Goal: Navigation & Orientation: Find specific page/section

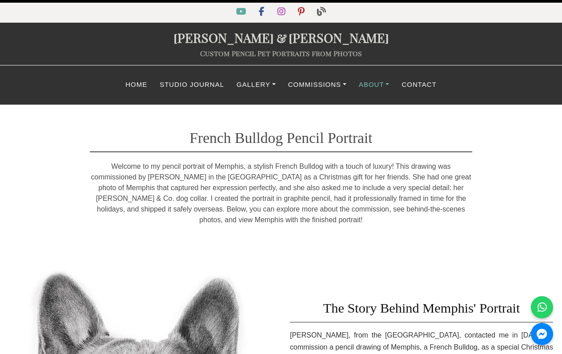
click at [371, 85] on link "About" at bounding box center [374, 84] width 43 height 17
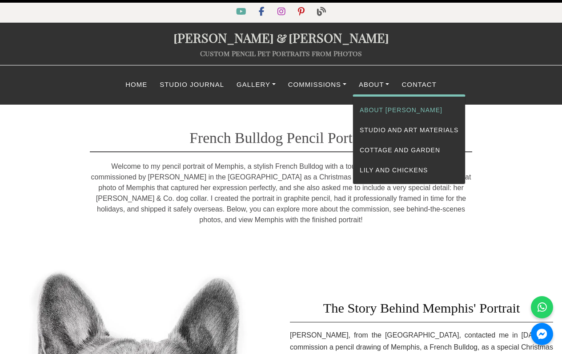
click at [372, 108] on link "About [PERSON_NAME]" at bounding box center [409, 110] width 112 height 20
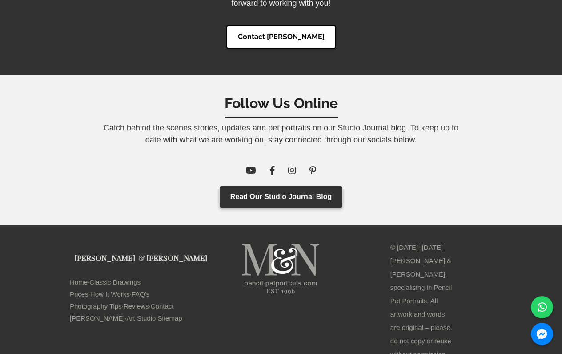
scroll to position [4694, 0]
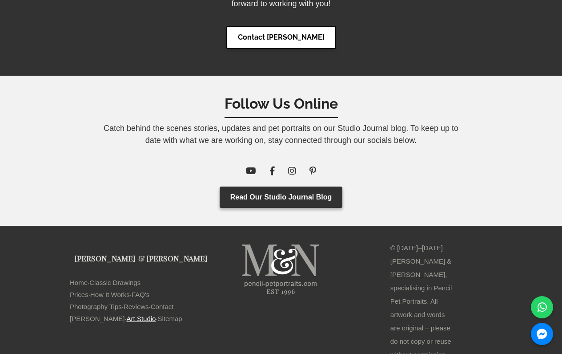
click at [127, 315] on link "Art Studio" at bounding box center [141, 318] width 29 height 12
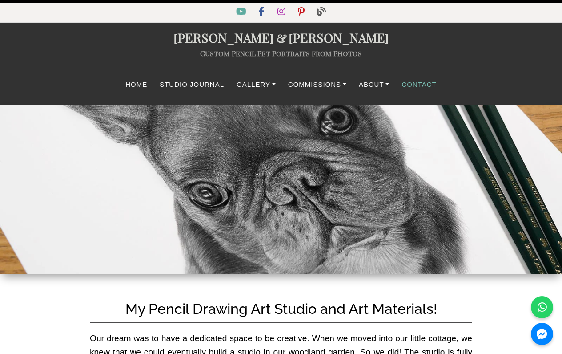
click at [412, 83] on link "Contact" at bounding box center [419, 84] width 47 height 17
